Goal: Transaction & Acquisition: Download file/media

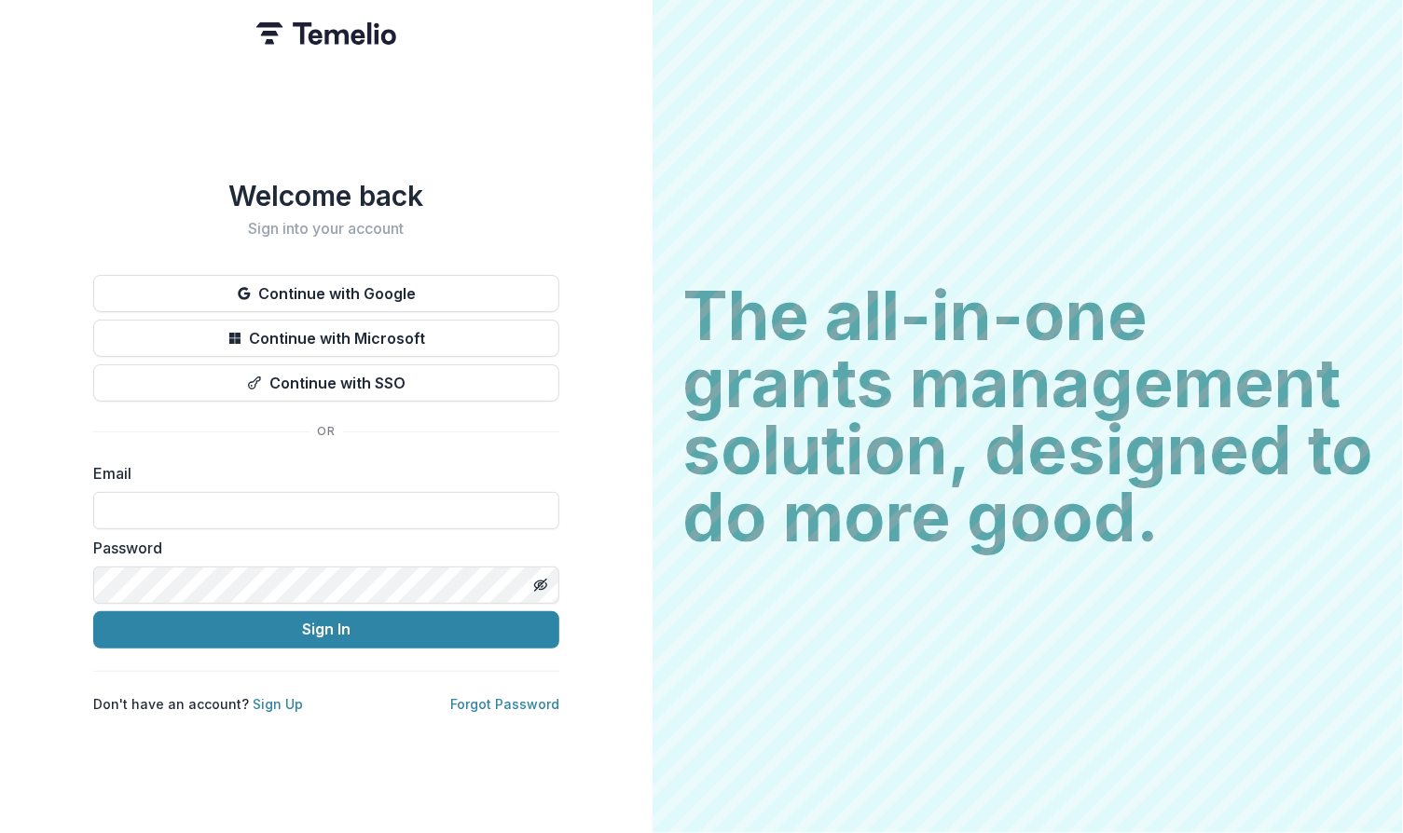
drag, startPoint x: 51, startPoint y: 415, endPoint x: 71, endPoint y: 434, distance: 27.7
click at [51, 415] on div "Welcome back Sign into your account Continue with Google Continue with Microsof…" at bounding box center [326, 416] width 653 height 833
click at [192, 505] on input at bounding box center [326, 510] width 466 height 37
type input "**********"
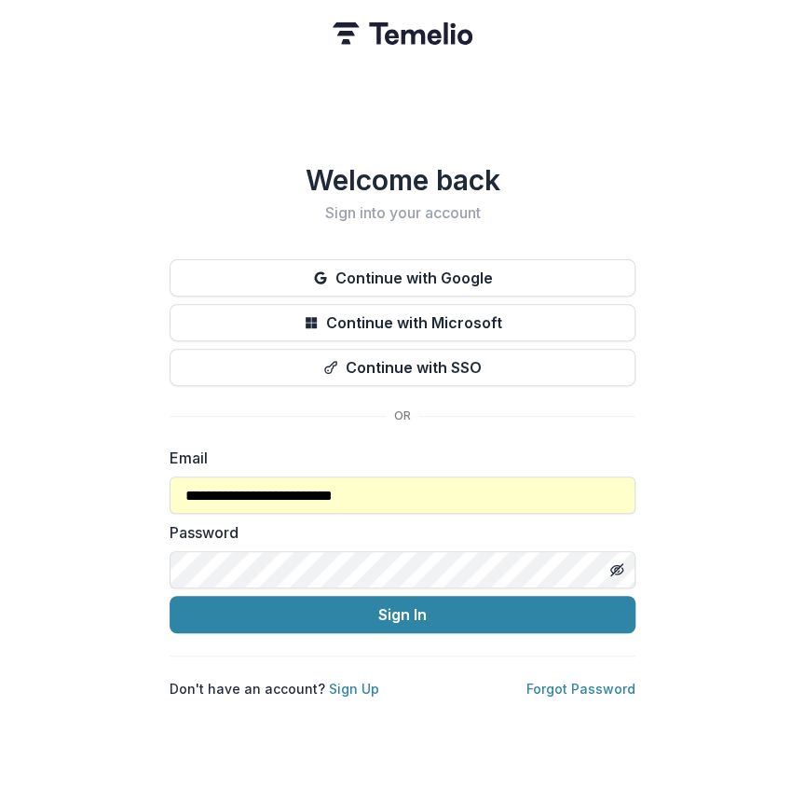
click at [723, 479] on div "**********" at bounding box center [402, 401] width 805 height 802
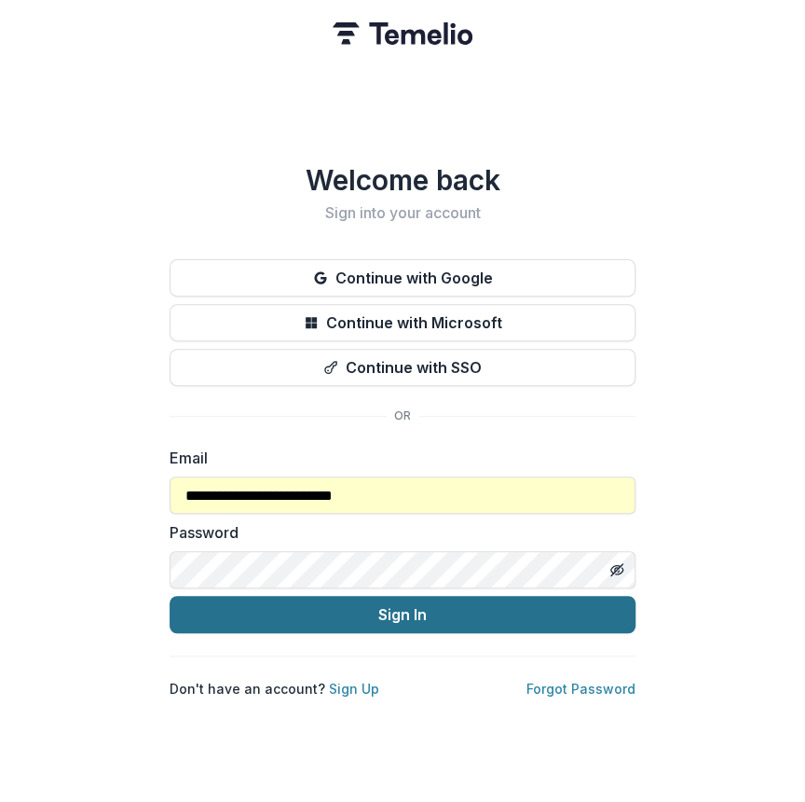
click at [580, 606] on button "Sign In" at bounding box center [403, 614] width 466 height 37
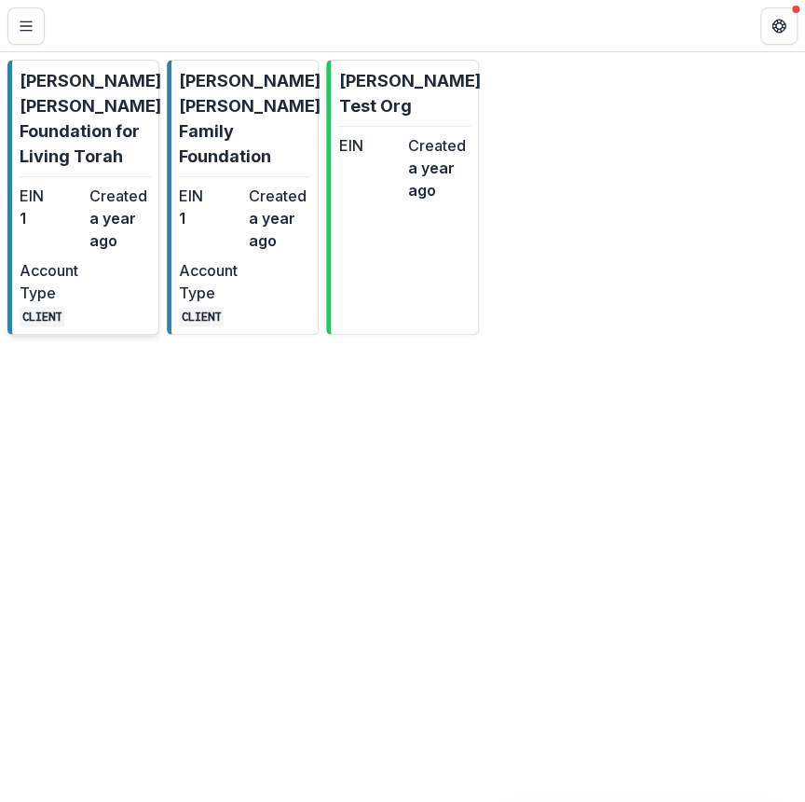
click at [61, 122] on p "[PERSON_NAME] [PERSON_NAME] Foundation for Living Torah" at bounding box center [91, 118] width 142 height 101
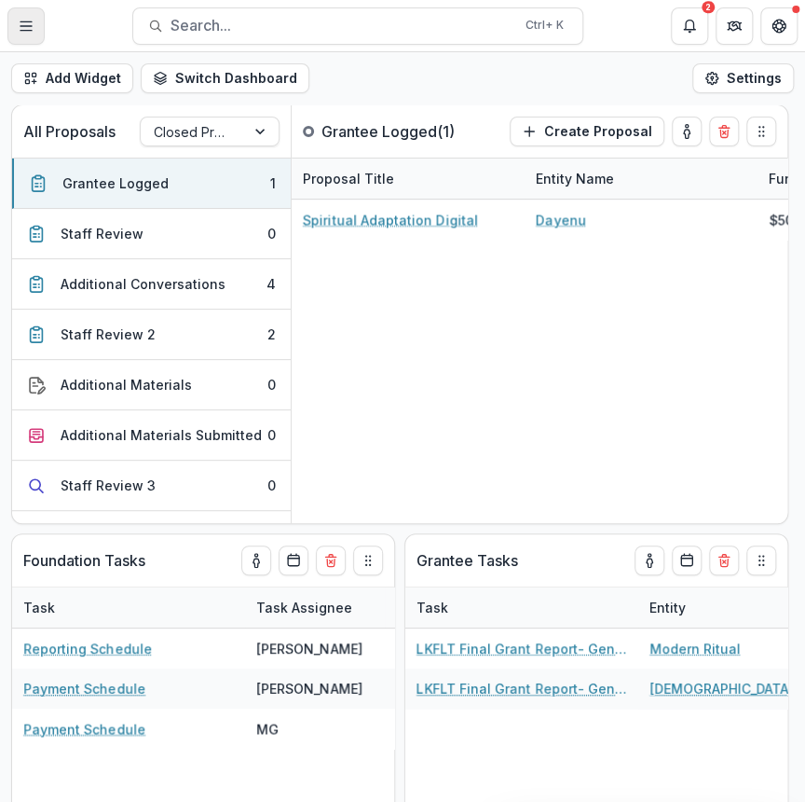
click at [16, 28] on button "Toggle Menu" at bounding box center [25, 25] width 37 height 37
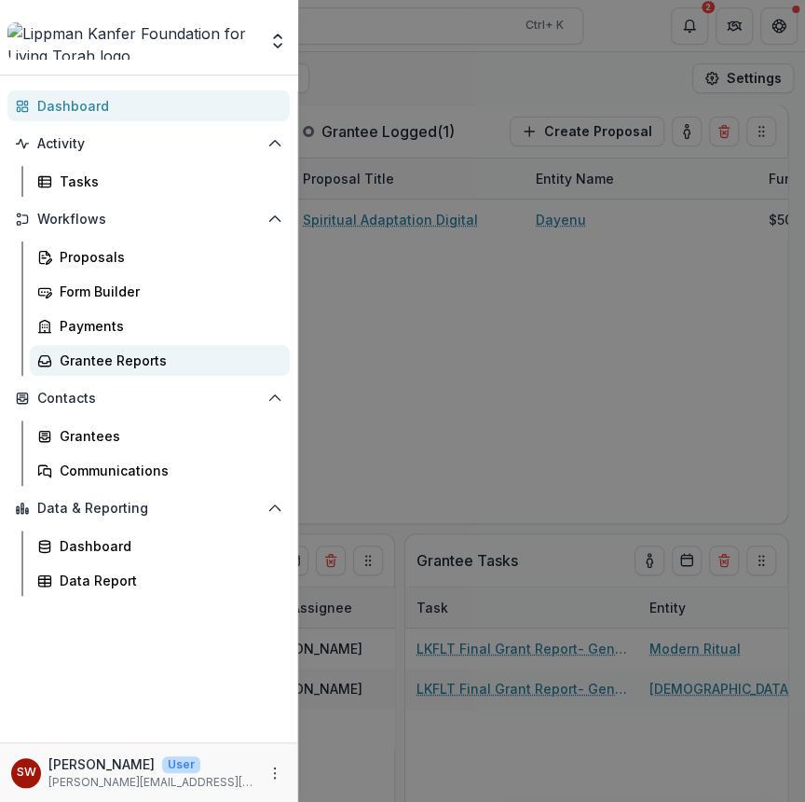
click at [130, 357] on div "Grantee Reports" at bounding box center [167, 361] width 215 height 20
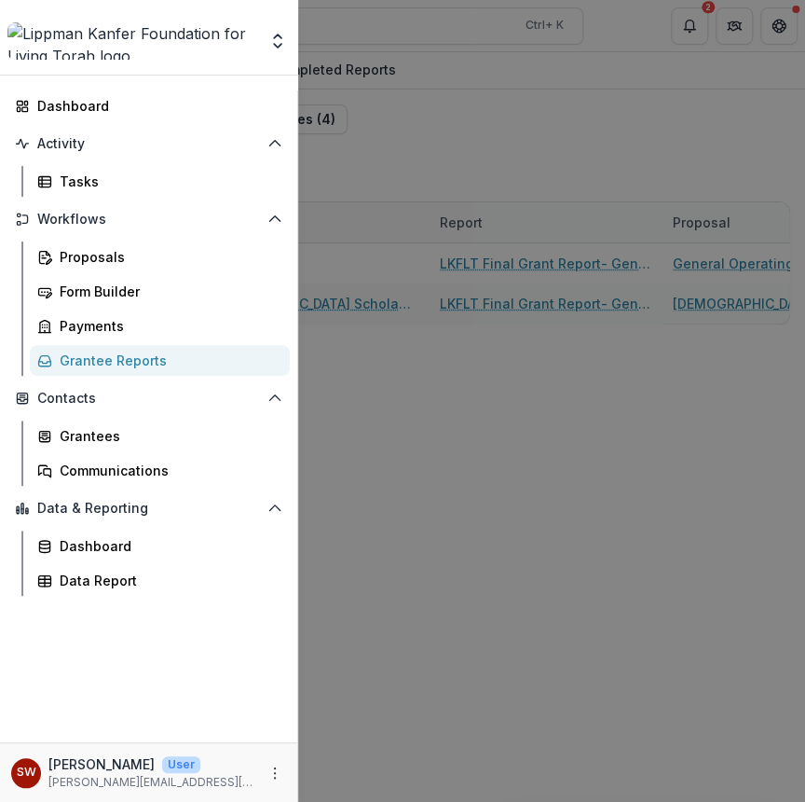
click at [531, 145] on div "Aggregate Analysis Foundations [PERSON_NAME] [PERSON_NAME] Foundation for Livin…" at bounding box center [402, 401] width 805 height 802
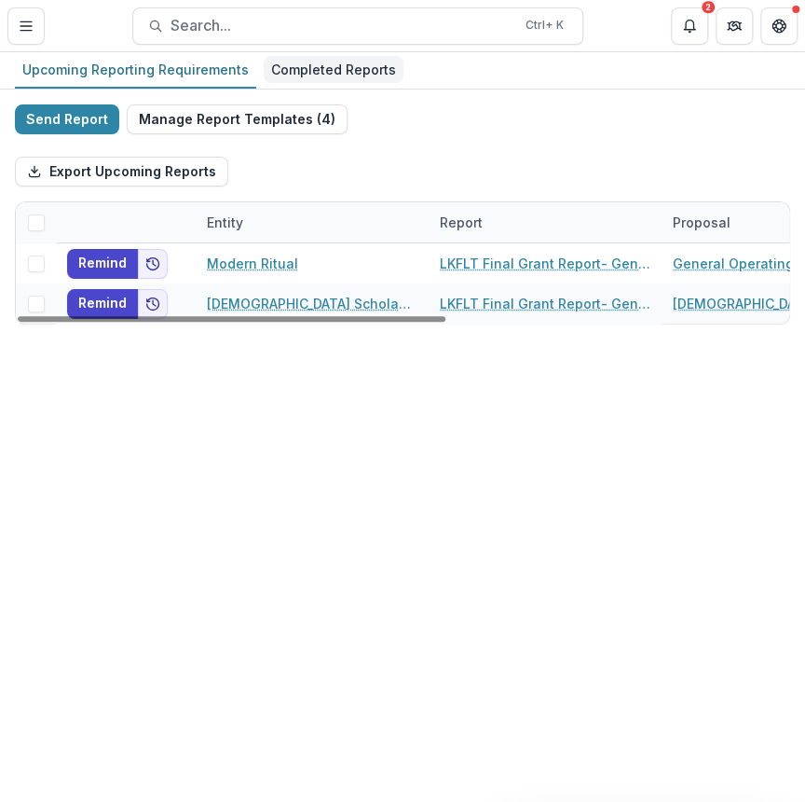
click at [302, 78] on div "Completed Reports" at bounding box center [334, 69] width 140 height 27
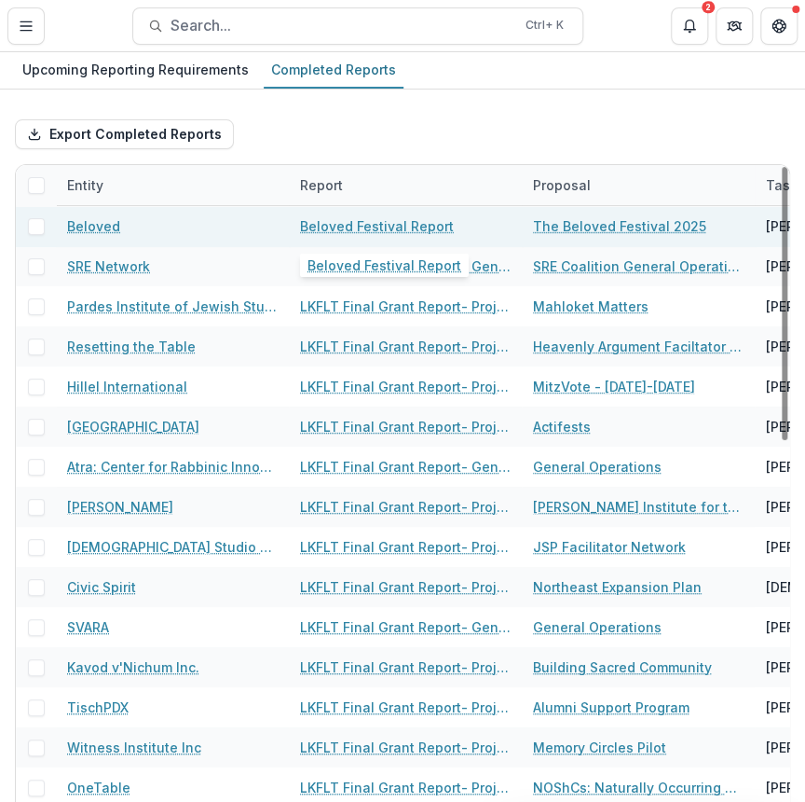
click at [396, 225] on link "Beloved Festival Report" at bounding box center [377, 226] width 154 height 20
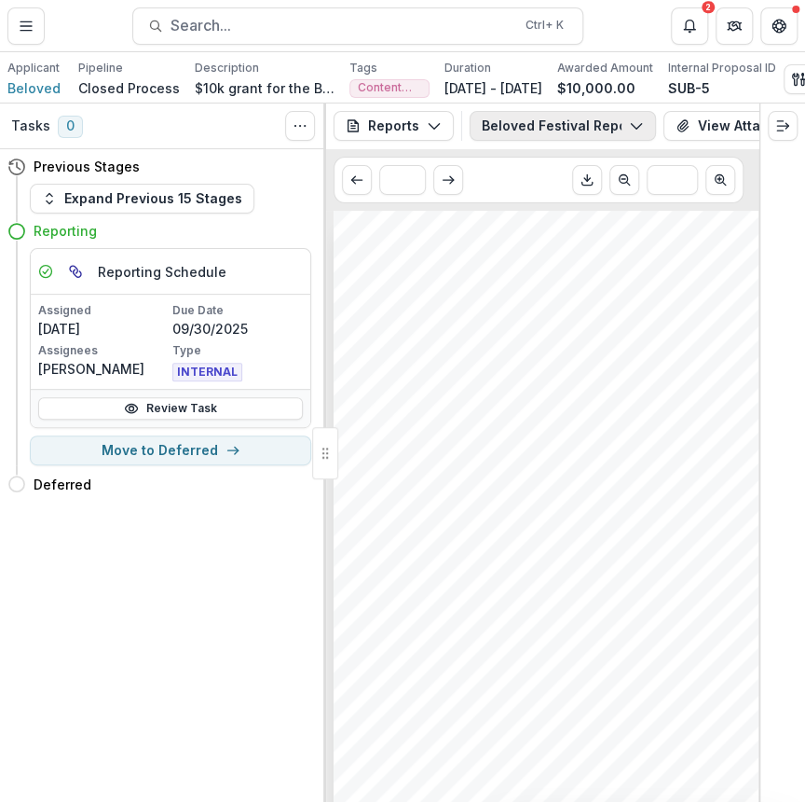
click at [637, 130] on polyline "button" at bounding box center [636, 127] width 10 height 6
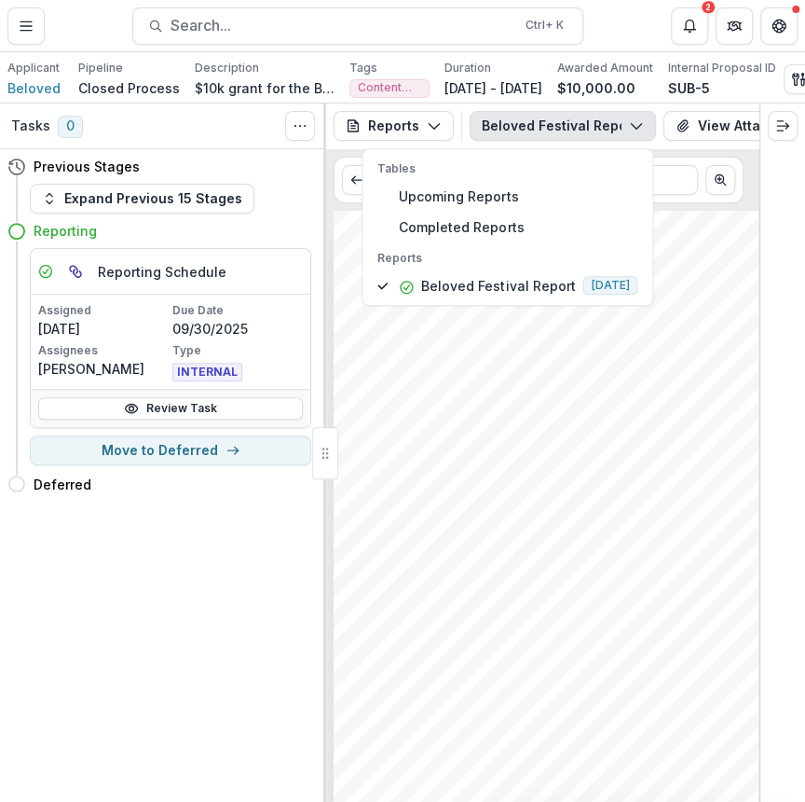
click at [637, 130] on polyline "button" at bounding box center [636, 127] width 10 height 6
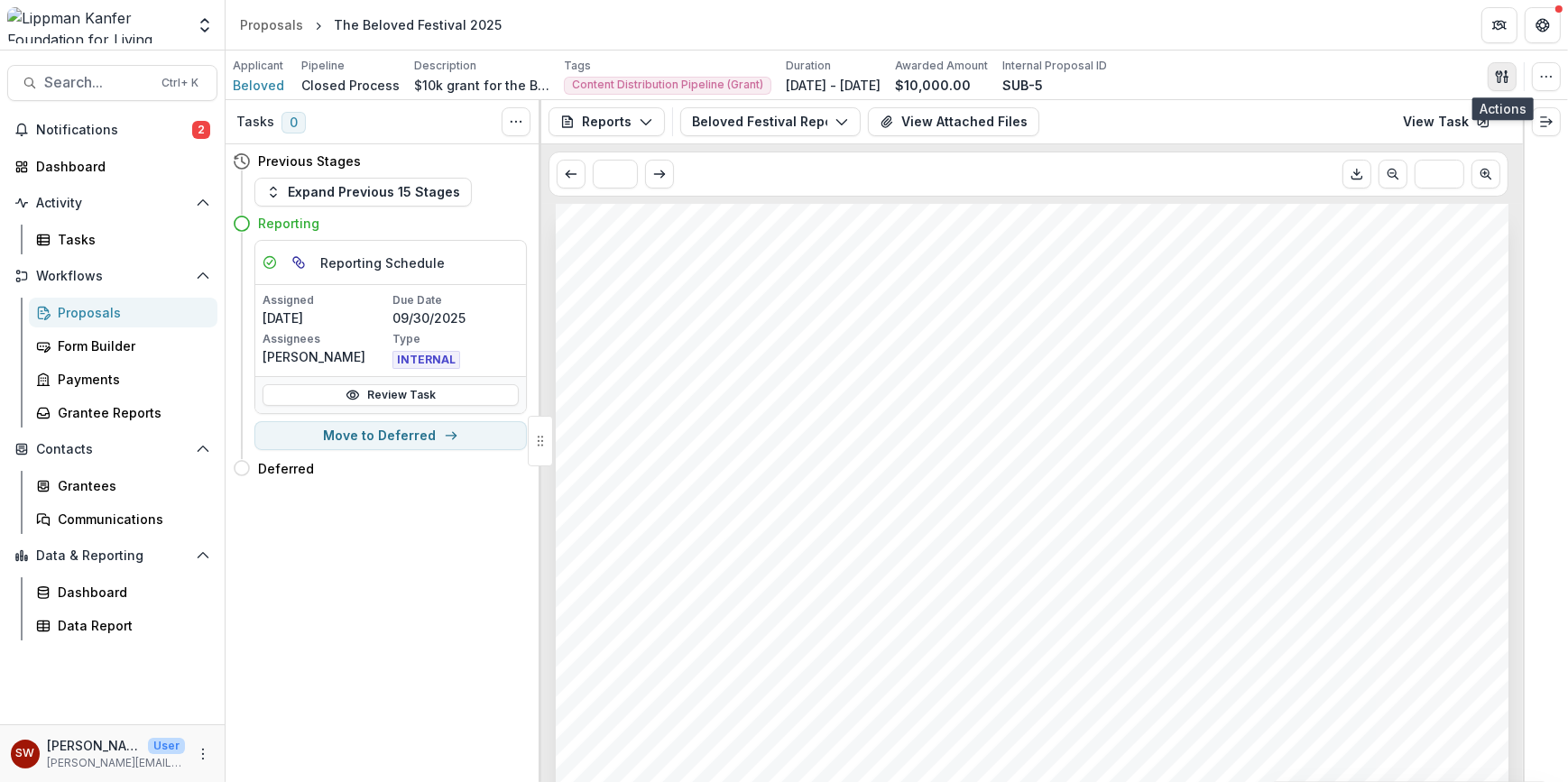
click at [778, 85] on button "button" at bounding box center [1502, 76] width 29 height 29
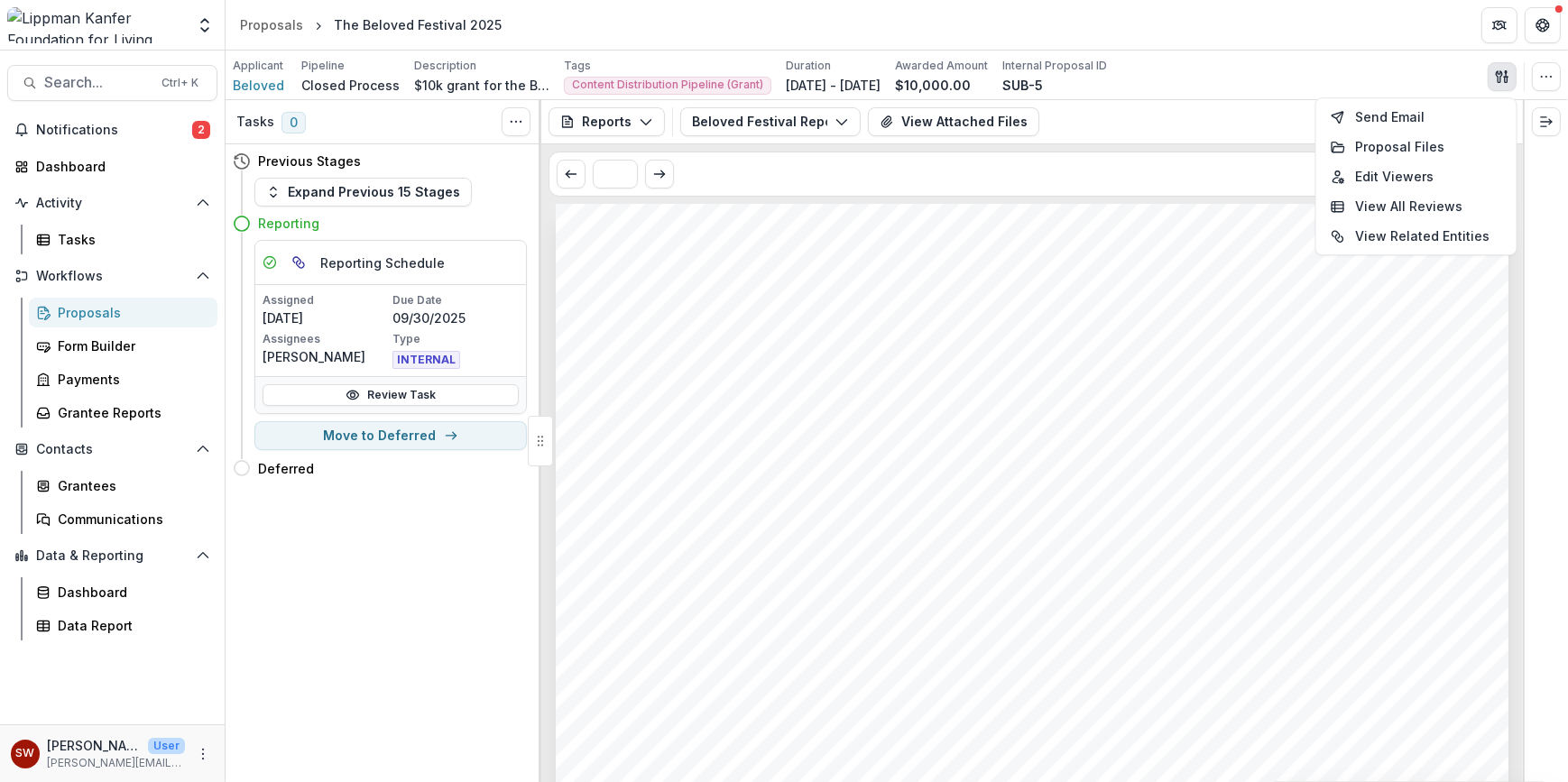
click at [778, 120] on div "Beloved Festival Report Tables Upcoming Reports Completed Reports Reports Belov…" at bounding box center [1098, 122] width 835 height 29
click at [778, 177] on button "Download PDF" at bounding box center [1357, 174] width 29 height 29
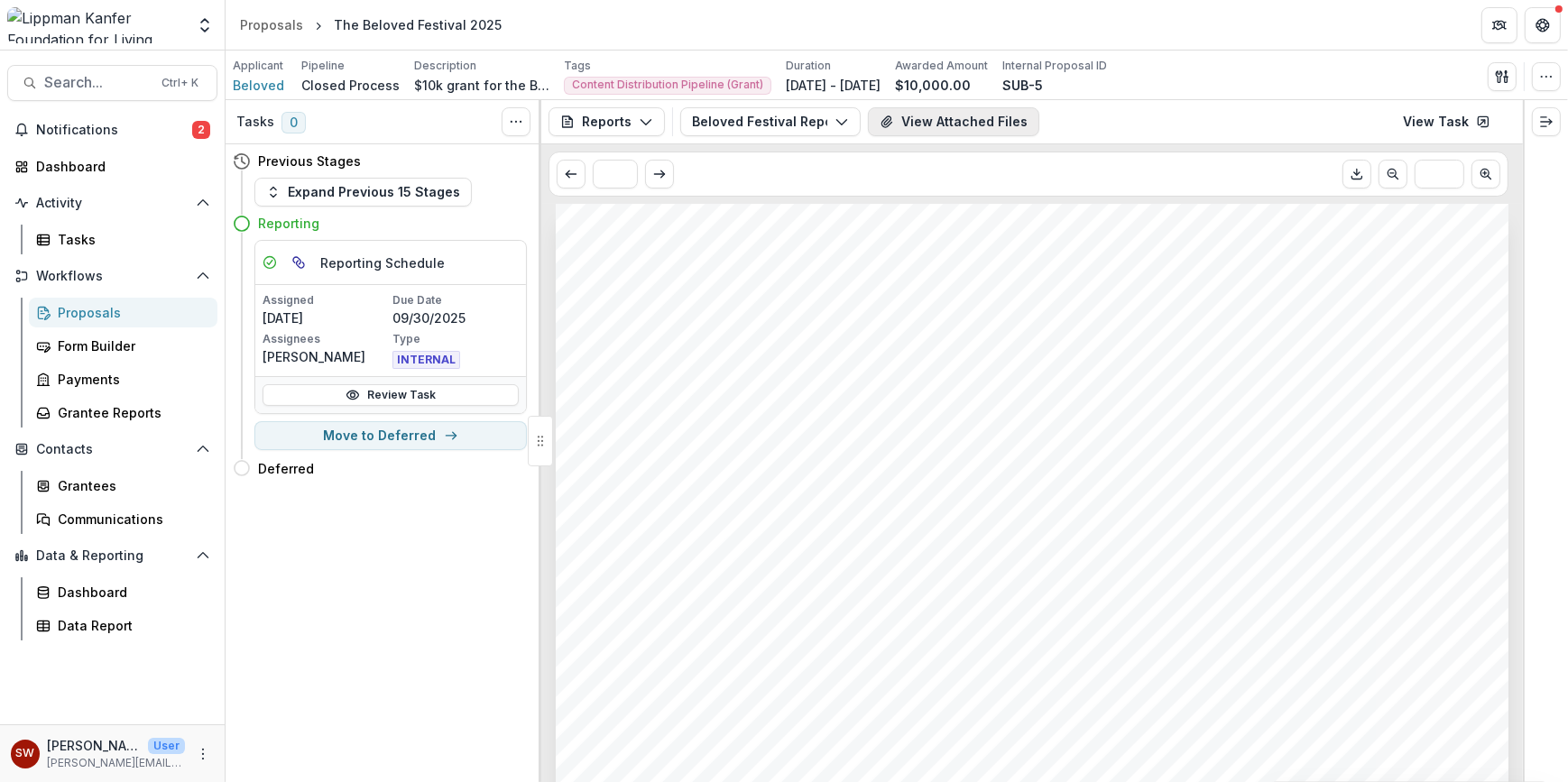
click at [778, 121] on button "View Attached Files" at bounding box center [953, 122] width 171 height 29
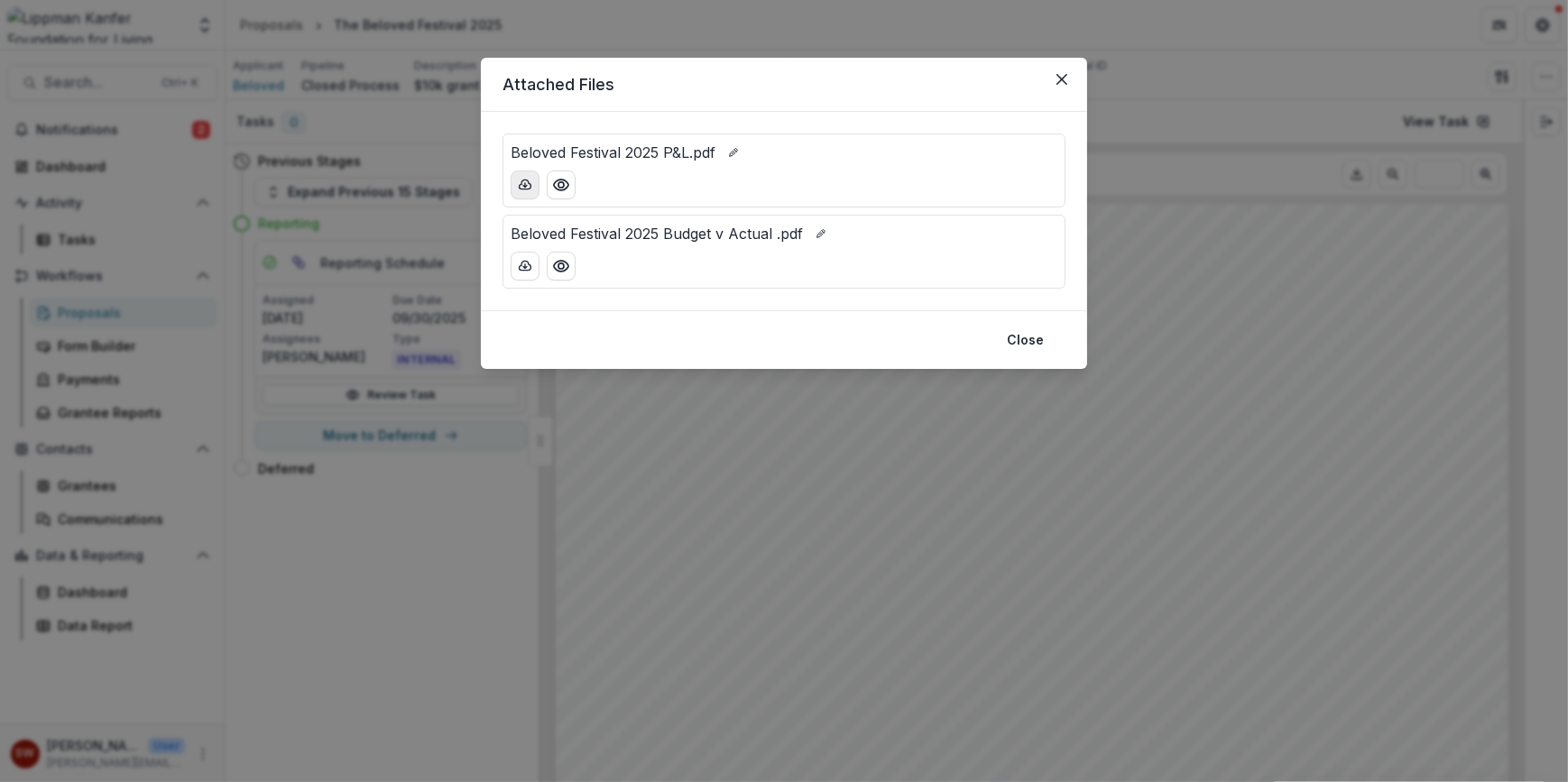
click at [530, 186] on icon "download-button" at bounding box center [526, 184] width 12 height 9
click at [528, 268] on icon "download-button" at bounding box center [525, 266] width 15 height 15
click at [778, 78] on icon "Close" at bounding box center [1062, 78] width 11 height 11
